Goal: Information Seeking & Learning: Learn about a topic

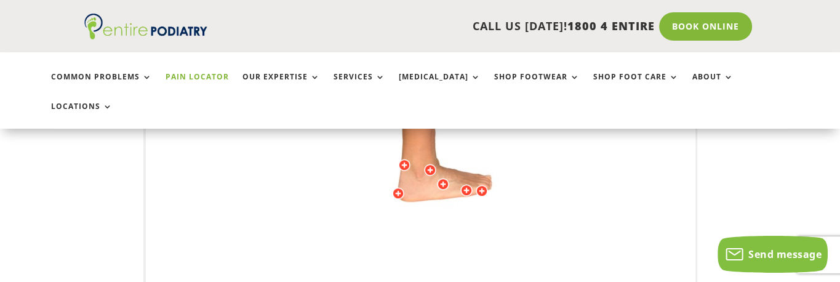
scroll to position [593, 0]
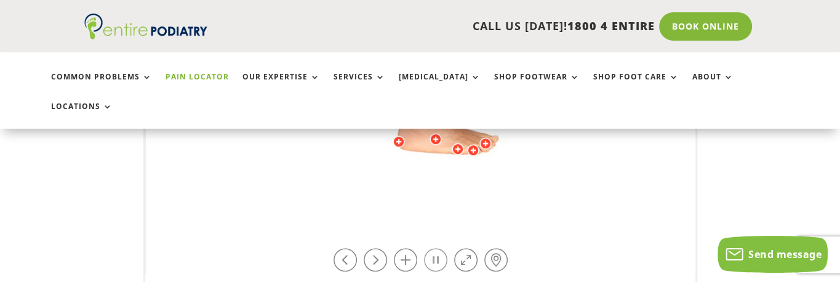
click at [429, 248] on link at bounding box center [435, 259] width 23 height 23
drag, startPoint x: 460, startPoint y: 161, endPoint x: 551, endPoint y: 147, distance: 92.1
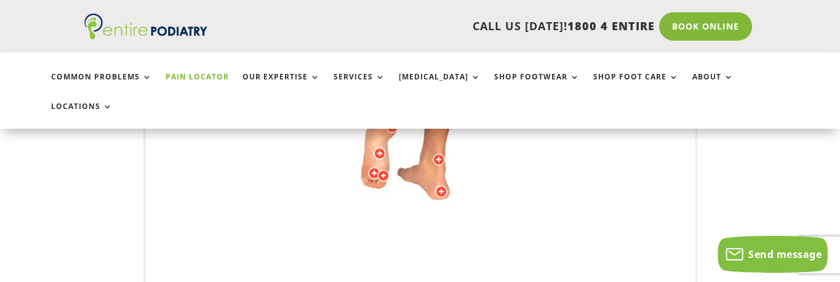
click at [383, 169] on div at bounding box center [383, 175] width 12 height 12
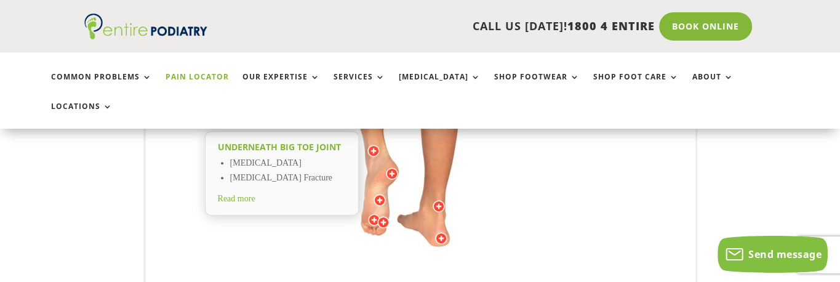
scroll to position [497, 0]
click at [374, 215] on div at bounding box center [374, 221] width 12 height 12
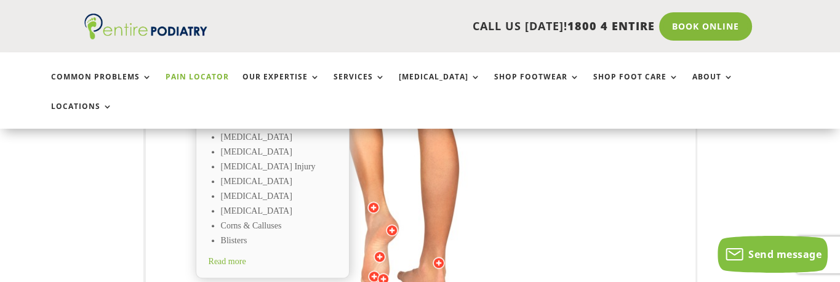
scroll to position [451, 0]
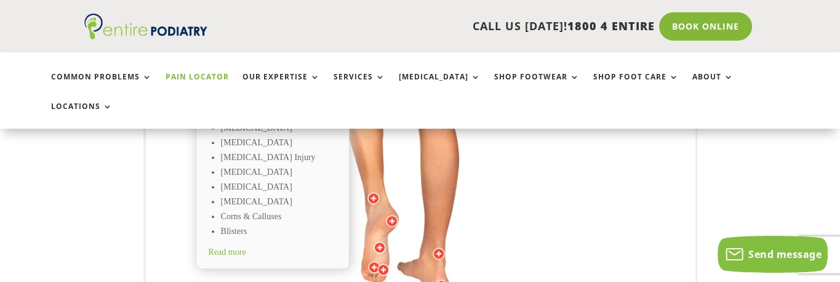
click at [239, 247] on span "Read more" at bounding box center [228, 251] width 38 height 9
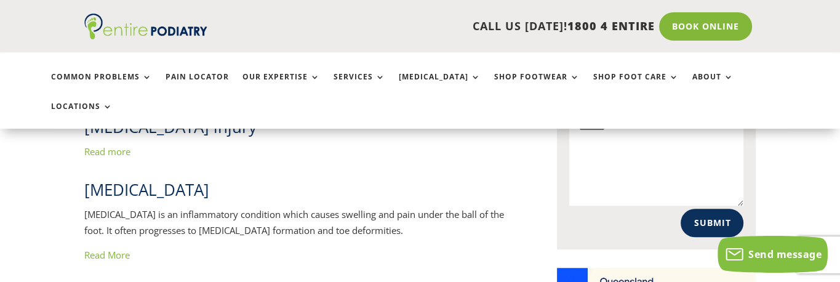
scroll to position [840, 0]
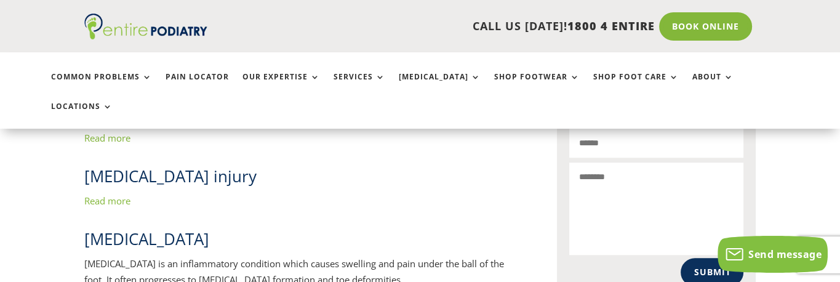
click at [105, 195] on link "Read more" at bounding box center [107, 201] width 46 height 12
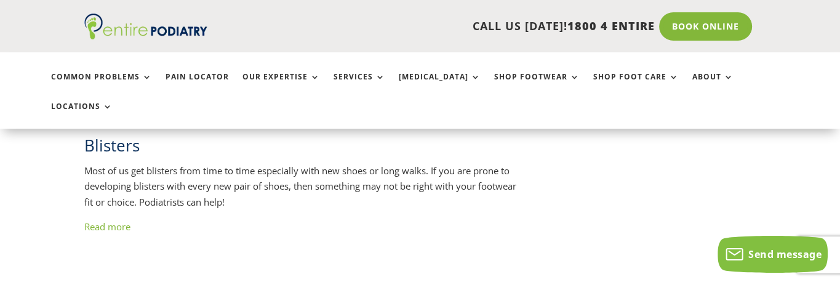
scroll to position [1384, 0]
